Goal: Transaction & Acquisition: Subscribe to service/newsletter

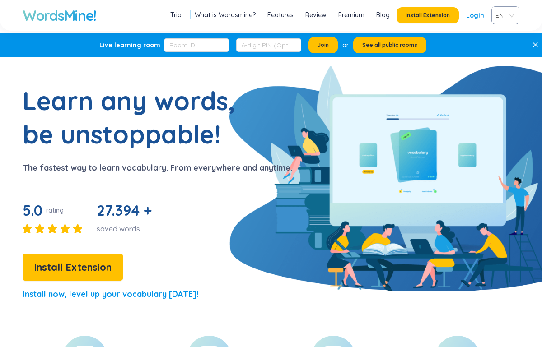
click at [354, 12] on link "Premium" at bounding box center [351, 14] width 26 height 9
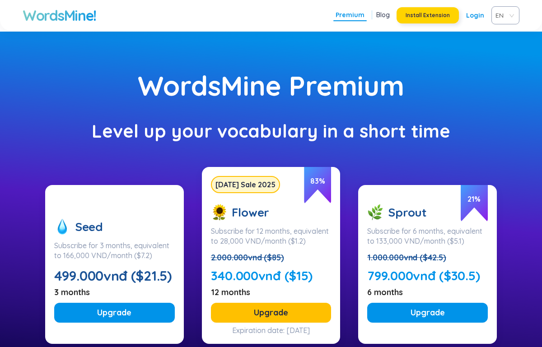
click at [436, 17] on span "Install Extension" at bounding box center [427, 15] width 44 height 7
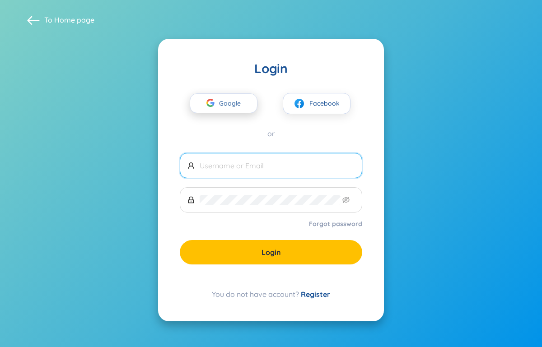
click at [239, 105] on span "Google" at bounding box center [232, 103] width 26 height 19
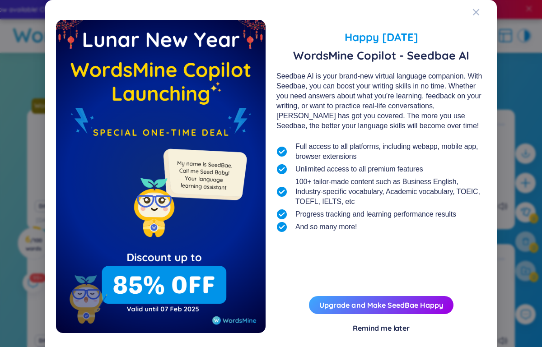
click at [367, 225] on li "And so many more!" at bounding box center [380, 227] width 209 height 13
click at [380, 328] on div "Remind me later" at bounding box center [381, 328] width 57 height 10
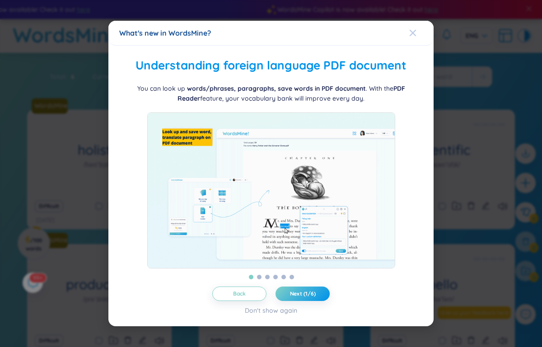
click at [412, 29] on icon "Close" at bounding box center [412, 32] width 7 height 7
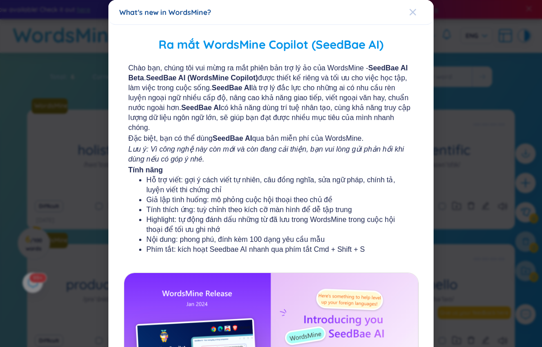
click at [414, 12] on icon "Close" at bounding box center [412, 12] width 7 height 7
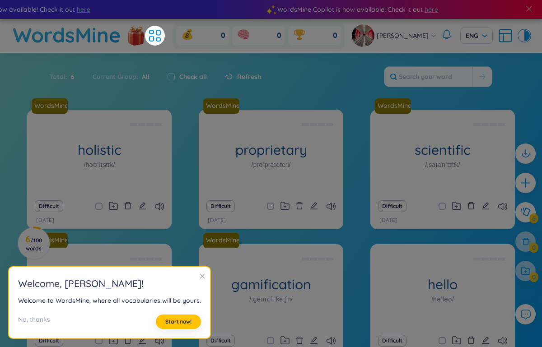
click at [199, 276] on icon "close" at bounding box center [202, 276] width 6 height 6
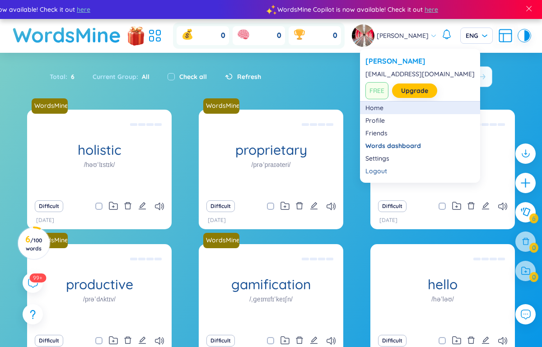
click at [398, 109] on link "Home" at bounding box center [419, 107] width 109 height 9
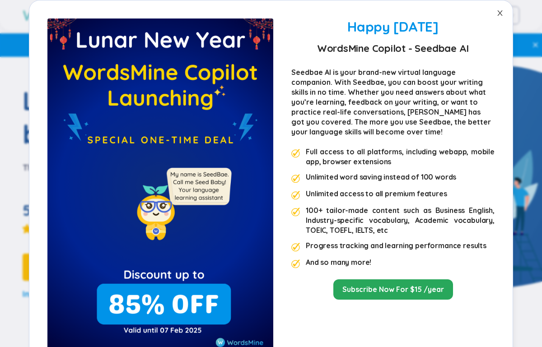
click at [499, 12] on icon "close" at bounding box center [499, 12] width 5 height 5
